Goal: Task Accomplishment & Management: Complete application form

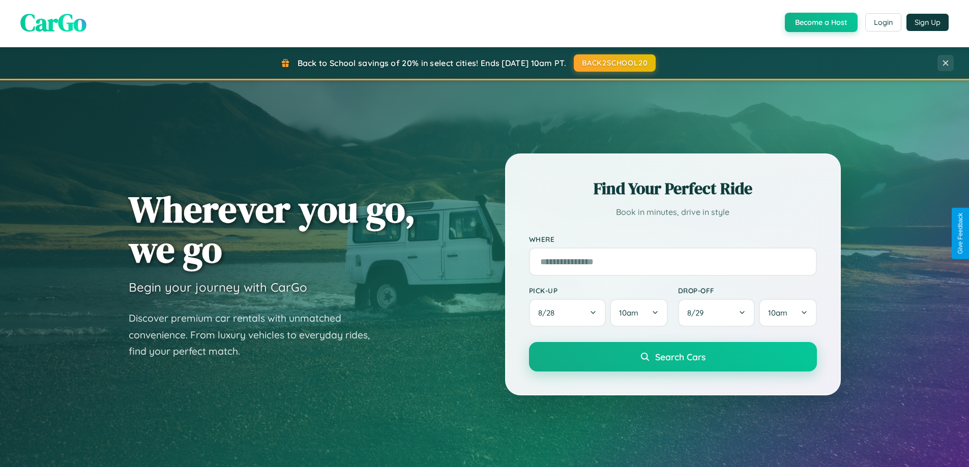
scroll to position [1957, 0]
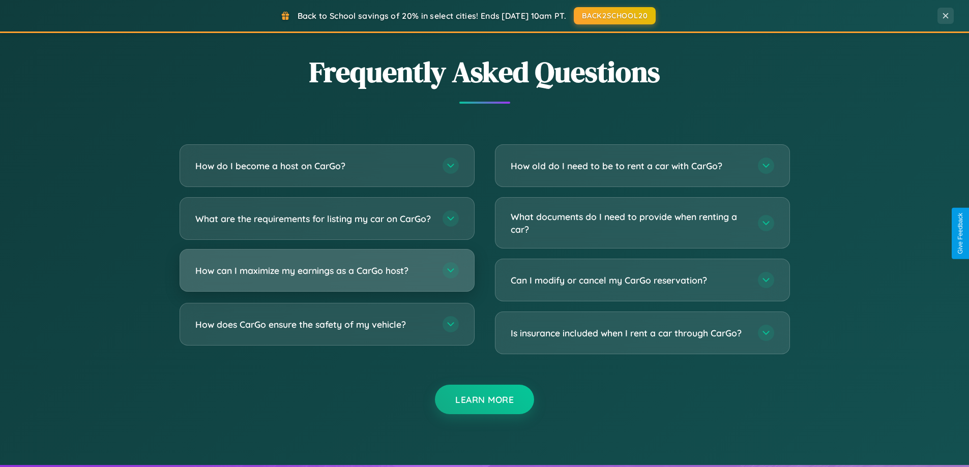
click at [327, 277] on h3 "How can I maximize my earnings as a CarGo host?" at bounding box center [313, 270] width 237 height 13
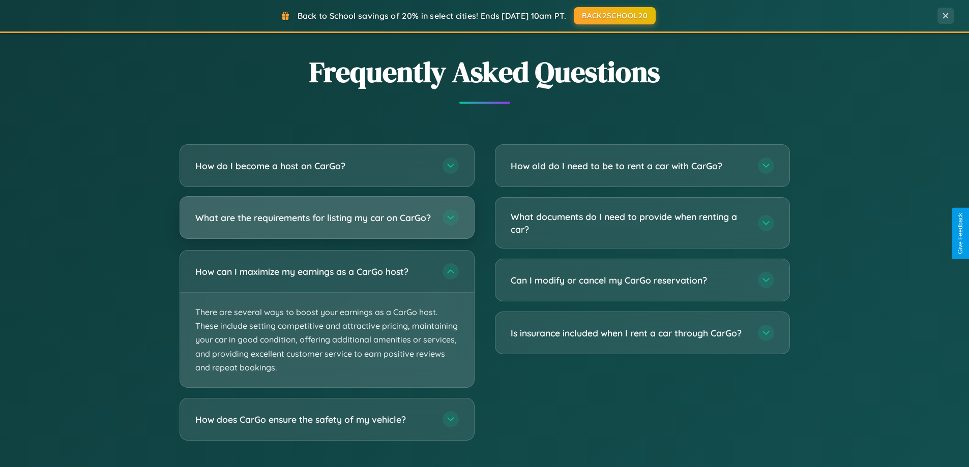
click at [327, 222] on h3 "What are the requirements for listing my car on CarGo?" at bounding box center [313, 218] width 237 height 13
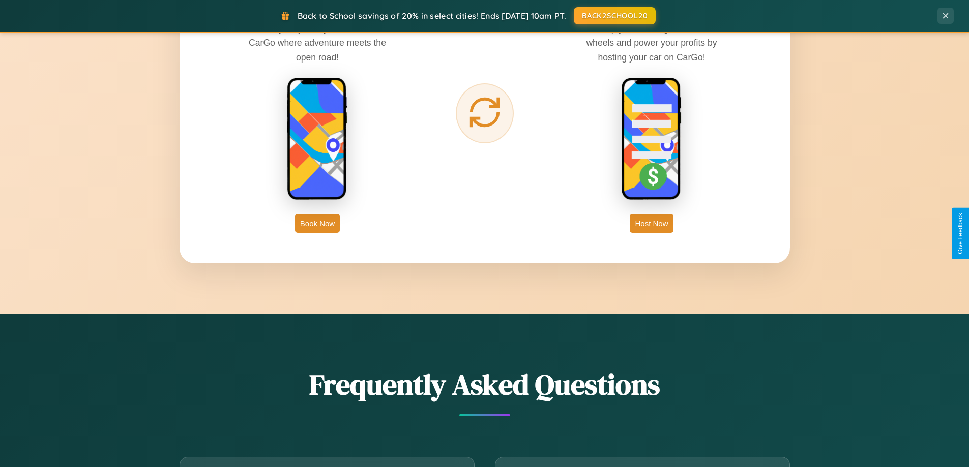
scroll to position [1634, 0]
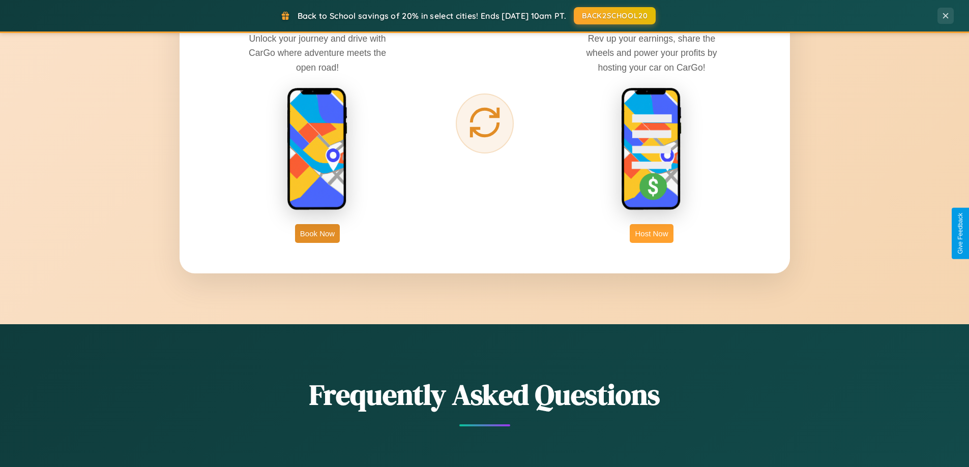
click at [652, 233] on button "Host Now" at bounding box center [651, 233] width 43 height 19
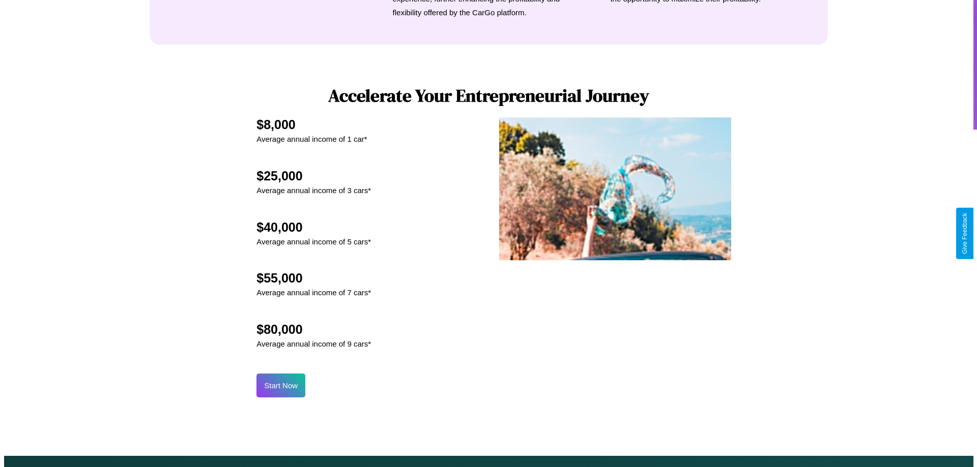
scroll to position [1060, 0]
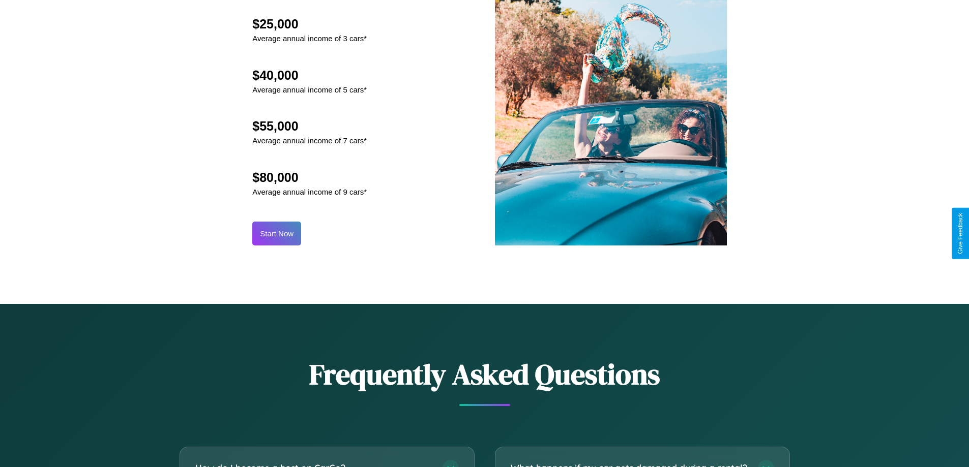
click at [277, 233] on button "Start Now" at bounding box center [276, 234] width 49 height 24
